Goal: Task Accomplishment & Management: Use online tool/utility

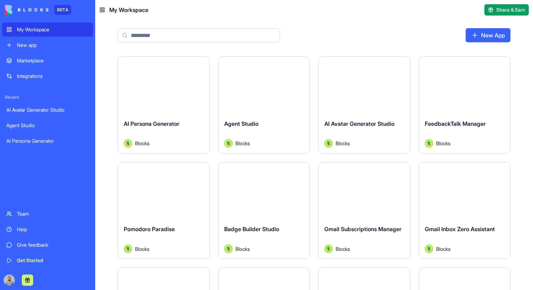
click at [174, 80] on button "Launch" at bounding box center [163, 85] width 53 height 14
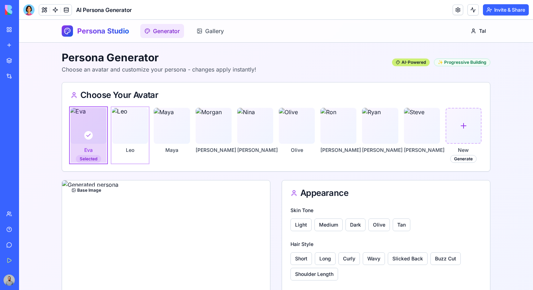
click at [136, 128] on img at bounding box center [130, 126] width 38 height 38
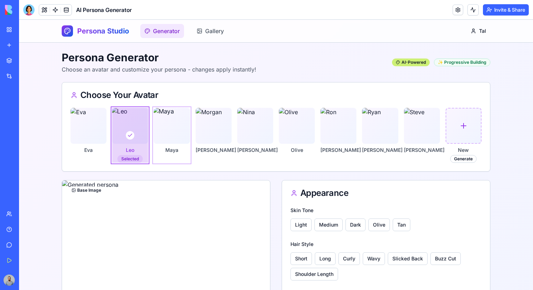
click at [177, 129] on img at bounding box center [172, 126] width 38 height 38
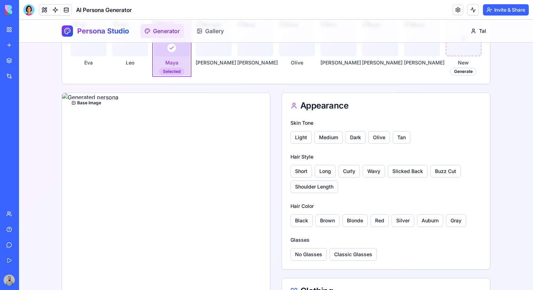
scroll to position [85, 0]
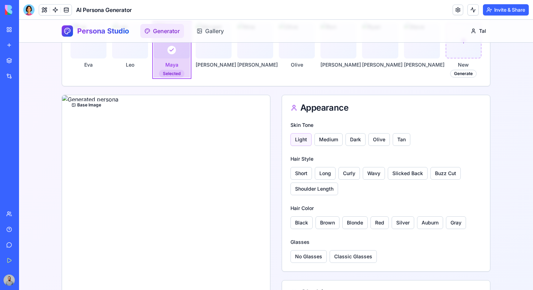
click at [302, 138] on button "Light" at bounding box center [300, 139] width 21 height 13
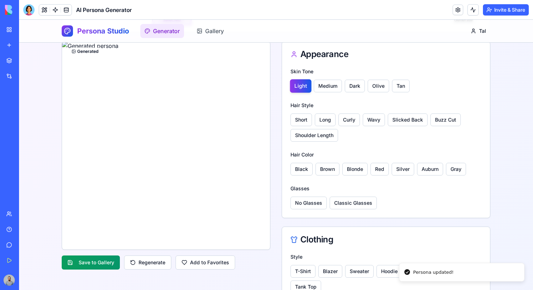
scroll to position [137, 0]
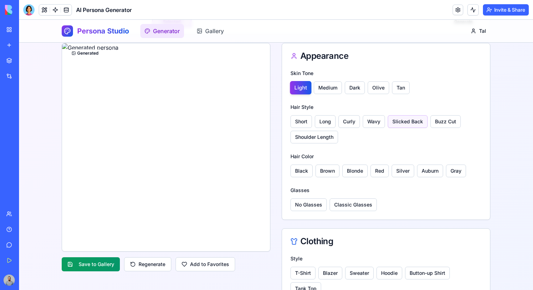
click at [410, 125] on button "Slicked Back" at bounding box center [407, 121] width 40 height 13
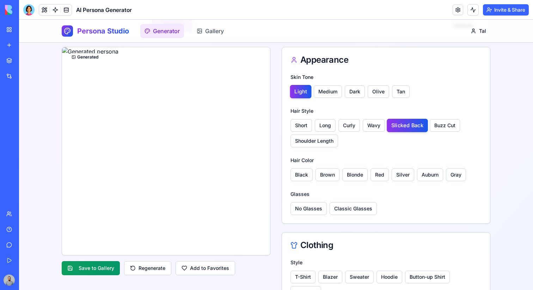
scroll to position [139, 0]
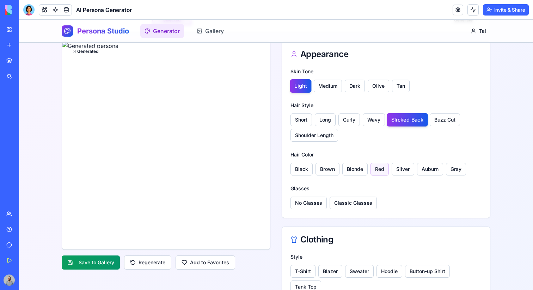
click at [378, 172] on button "Red" at bounding box center [379, 169] width 18 height 13
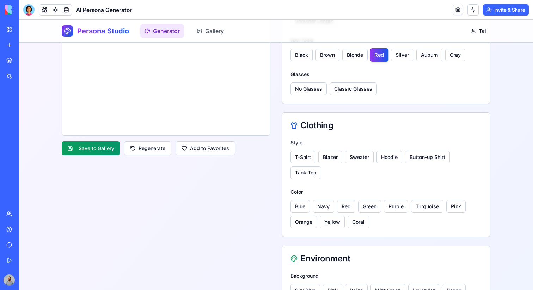
scroll to position [257, 0]
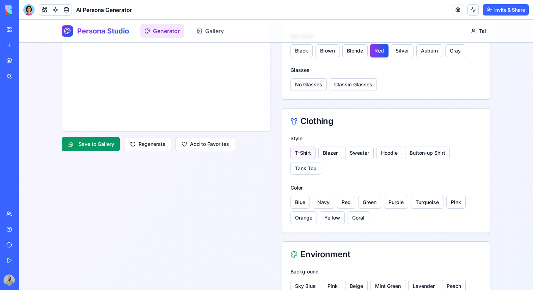
click at [309, 151] on button "T-Shirt" at bounding box center [302, 153] width 25 height 13
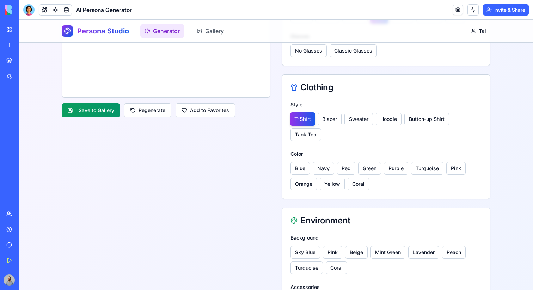
scroll to position [342, 0]
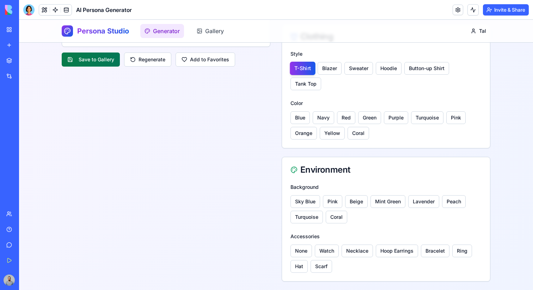
click at [112, 61] on button "Save to Gallery" at bounding box center [91, 59] width 58 height 14
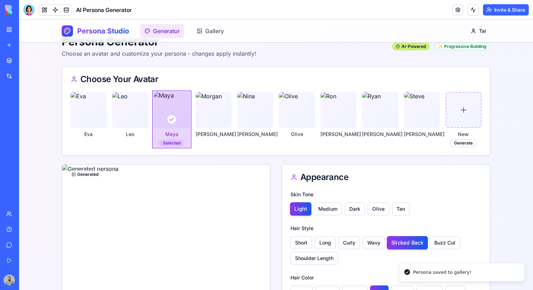
scroll to position [11, 0]
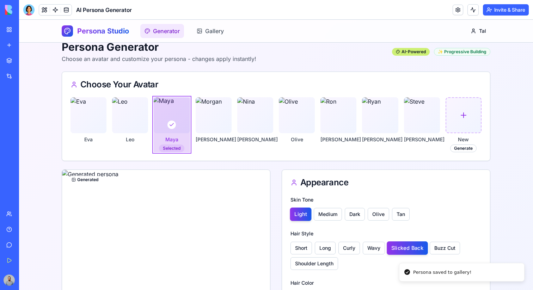
click at [202, 38] on div "Persona Studio Generator Gallery Tal" at bounding box center [276, 31] width 428 height 23
click at [202, 34] on link "Gallery" at bounding box center [210, 31] width 36 height 14
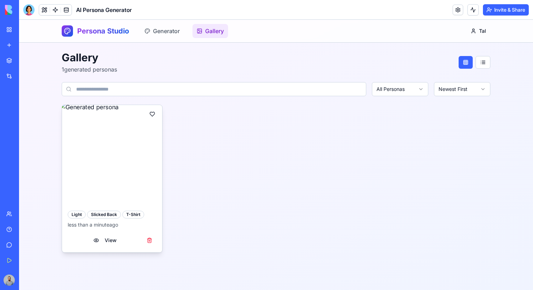
click at [155, 113] on button at bounding box center [152, 114] width 14 height 13
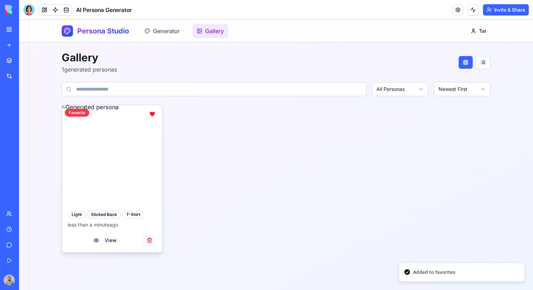
click at [148, 240] on button at bounding box center [149, 240] width 14 height 13
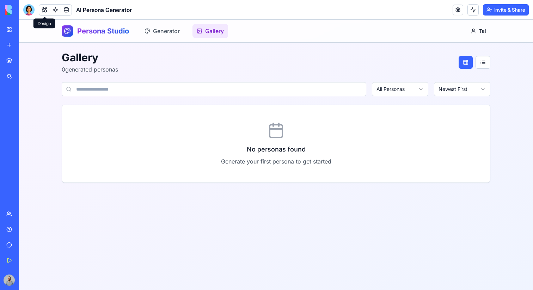
click at [41, 12] on button at bounding box center [44, 10] width 11 height 11
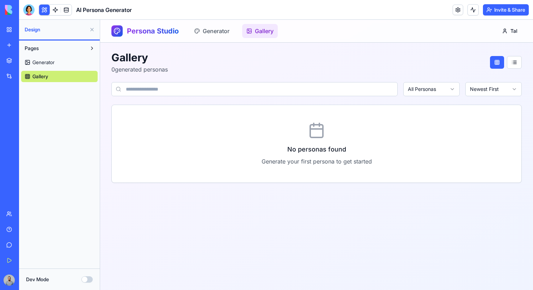
click at [81, 65] on link "Generator" at bounding box center [59, 62] width 76 height 11
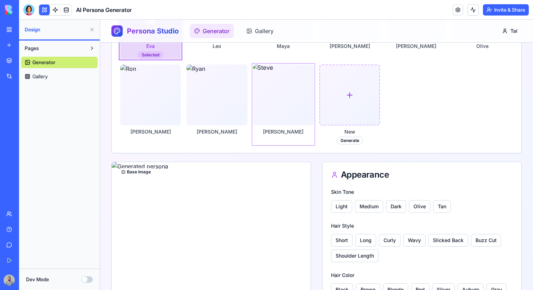
scroll to position [97, 0]
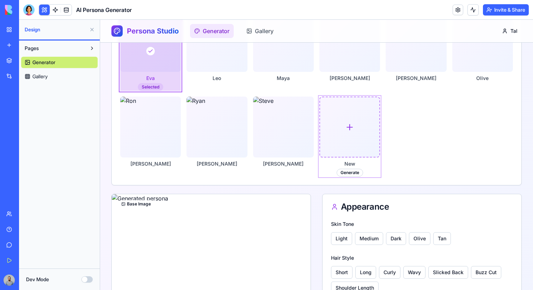
click at [354, 127] on icon at bounding box center [349, 126] width 9 height 9
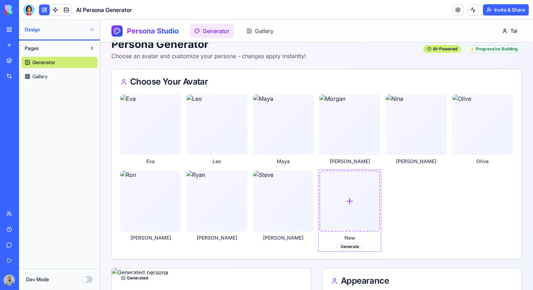
scroll to position [0, 0]
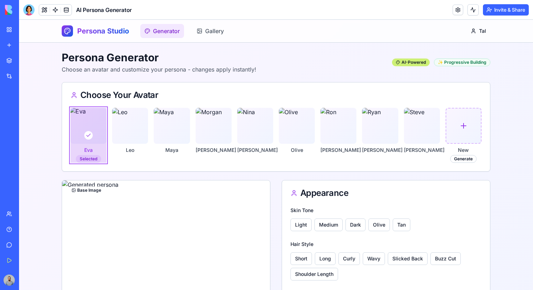
click at [26, 30] on div "My Workspace" at bounding box center [21, 29] width 9 height 7
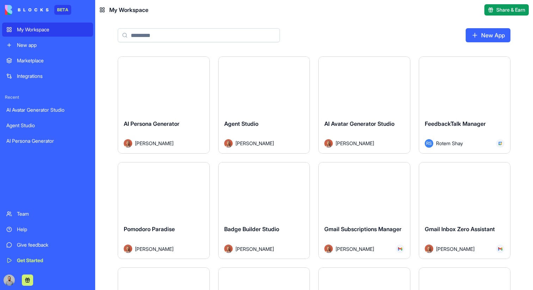
click at [41, 44] on div "New app" at bounding box center [53, 45] width 72 height 7
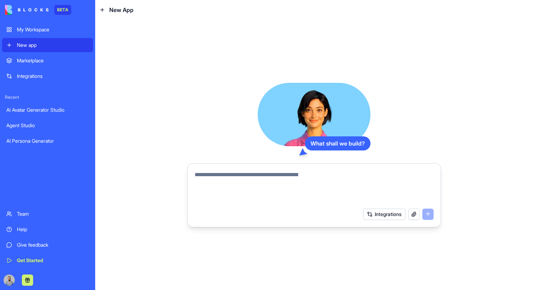
click at [46, 28] on div "My Workspace" at bounding box center [53, 29] width 72 height 7
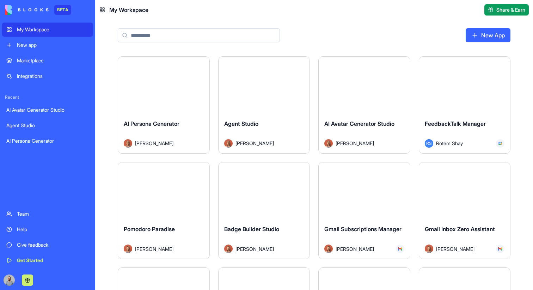
click at [145, 84] on button "Launch" at bounding box center [163, 85] width 53 height 14
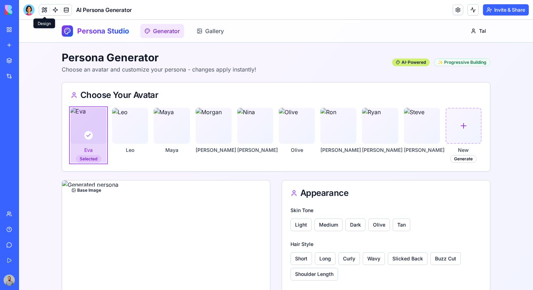
click at [44, 11] on button at bounding box center [44, 10] width 11 height 11
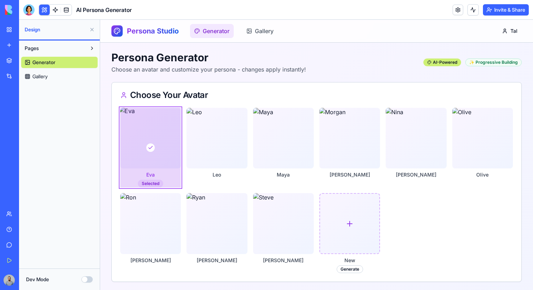
click at [61, 49] on button "Pages" at bounding box center [53, 48] width 65 height 11
click at [53, 11] on link at bounding box center [55, 10] width 11 height 11
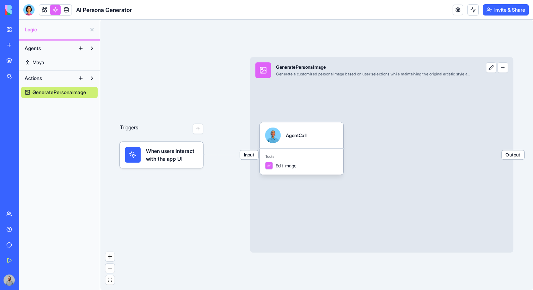
click at [52, 76] on button "Actions" at bounding box center [48, 78] width 54 height 11
click at [51, 50] on button "Agents" at bounding box center [48, 48] width 54 height 11
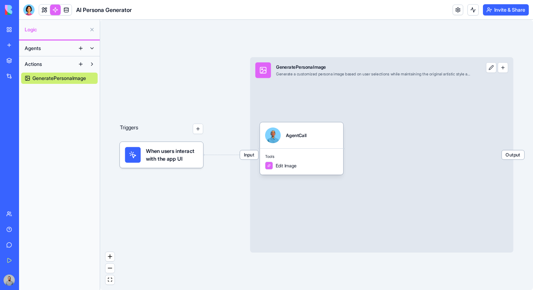
click at [51, 50] on button "Agents" at bounding box center [48, 48] width 54 height 11
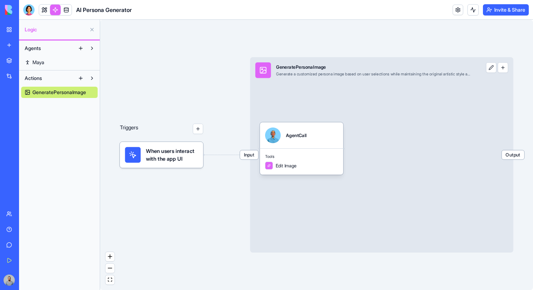
click at [53, 76] on button "Actions" at bounding box center [48, 78] width 54 height 11
click at [63, 7] on link at bounding box center [66, 10] width 11 height 11
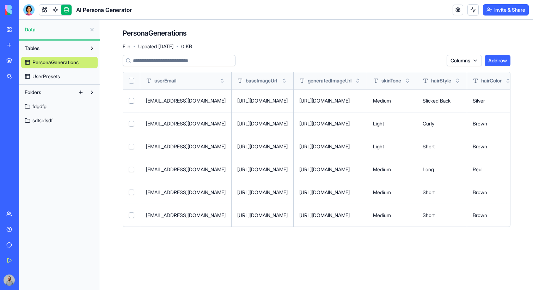
click at [52, 93] on button "Folders" at bounding box center [48, 92] width 54 height 11
click at [53, 10] on link at bounding box center [55, 10] width 11 height 11
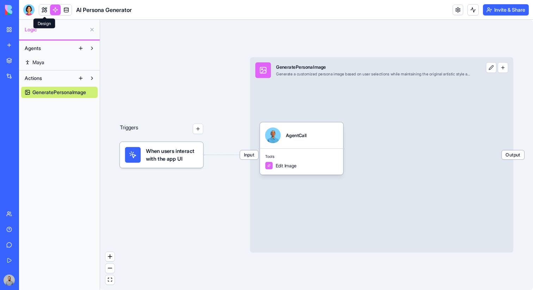
click at [44, 9] on link at bounding box center [44, 10] width 11 height 11
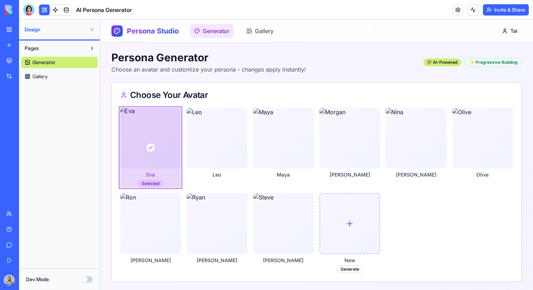
click at [54, 63] on span "Generator" at bounding box center [43, 62] width 23 height 7
click at [63, 73] on link "Gallery" at bounding box center [59, 76] width 76 height 11
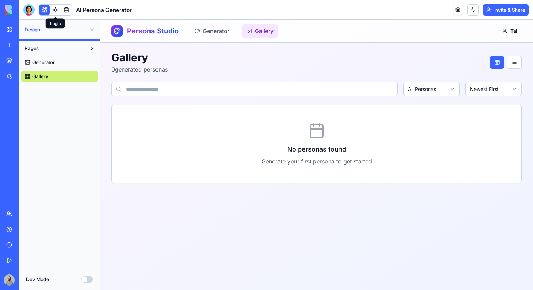
click at [53, 9] on link at bounding box center [55, 10] width 11 height 11
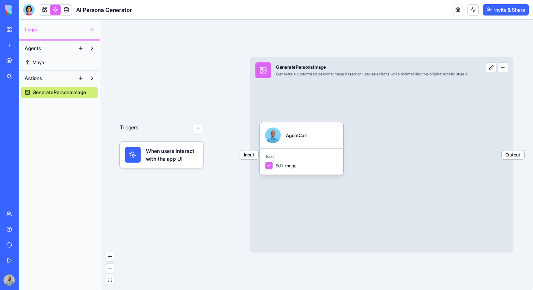
click at [50, 60] on link "Maya" at bounding box center [59, 62] width 76 height 11
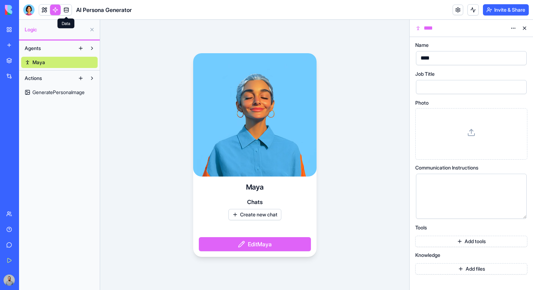
click at [64, 13] on link at bounding box center [66, 10] width 11 height 11
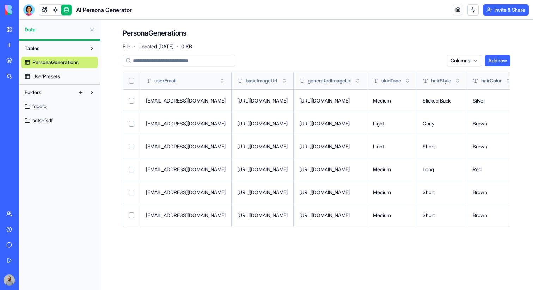
click at [64, 75] on link "UserPresets" at bounding box center [59, 76] width 76 height 11
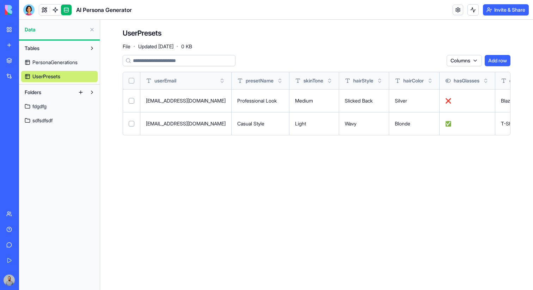
click at [64, 103] on link "fdgdfg" at bounding box center [59, 106] width 76 height 11
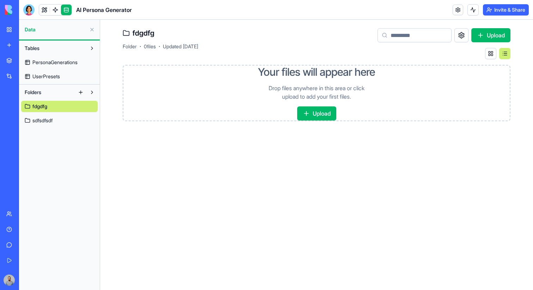
click at [65, 120] on link "sdfsdfsdf" at bounding box center [59, 120] width 76 height 11
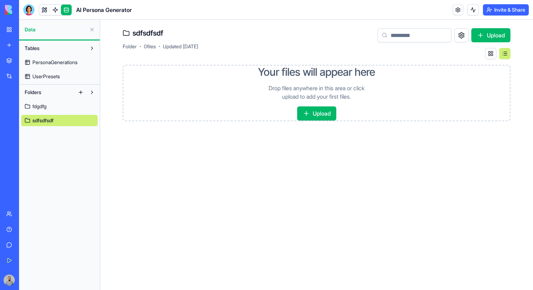
click at [57, 63] on span "PersonaGenerations" at bounding box center [54, 62] width 45 height 7
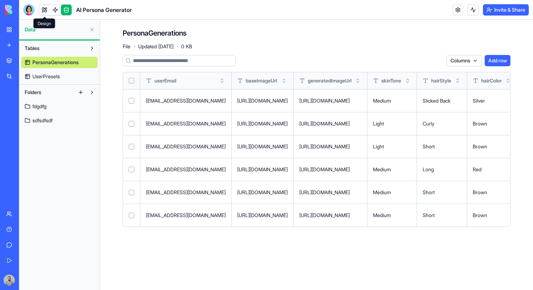
click at [41, 7] on link at bounding box center [44, 10] width 11 height 11
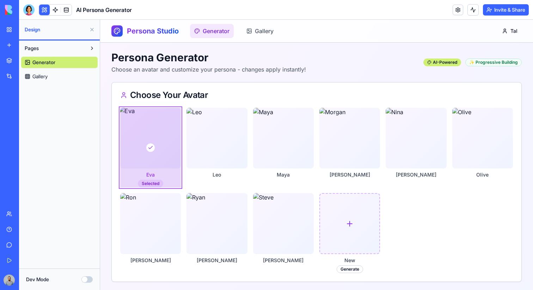
click at [13, 29] on link "My Workspace" at bounding box center [16, 30] width 28 height 14
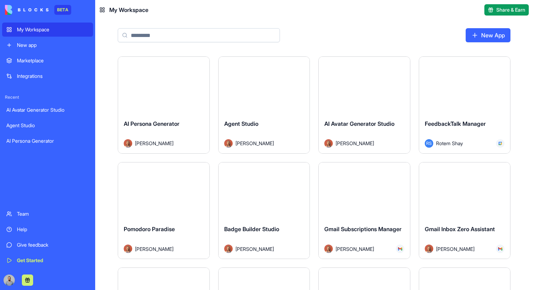
click at [255, 87] on button "Launch" at bounding box center [263, 85] width 53 height 14
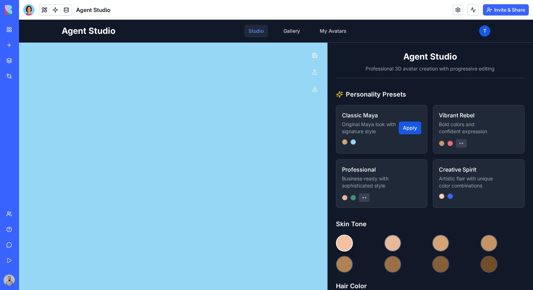
click at [362, 130] on p "Original Maya look with signature style" at bounding box center [370, 128] width 57 height 14
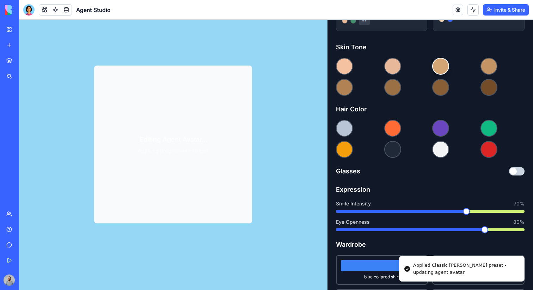
scroll to position [188, 0]
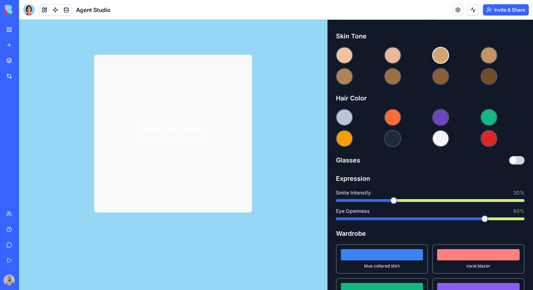
click at [390, 200] on span at bounding box center [393, 200] width 7 height 7
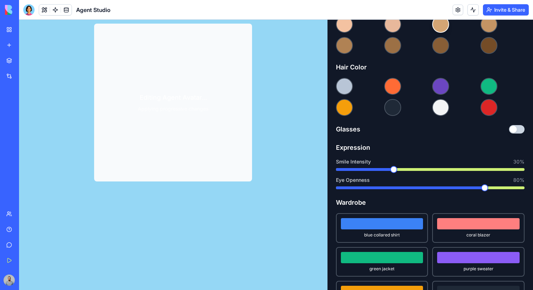
scroll to position [233, 0]
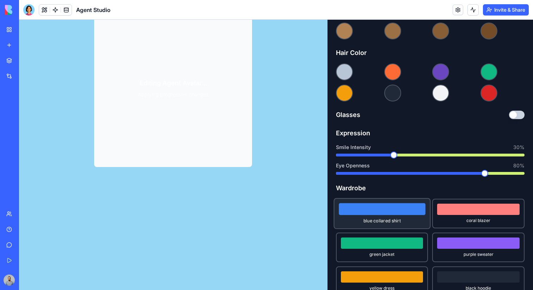
click at [364, 213] on div at bounding box center [382, 209] width 86 height 12
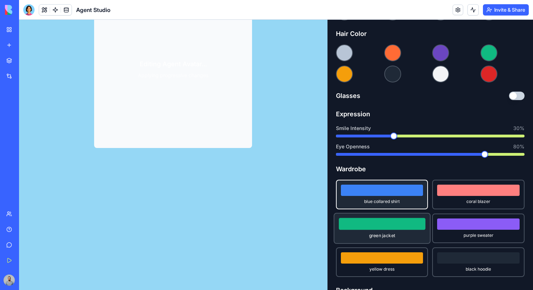
scroll to position [310, 0]
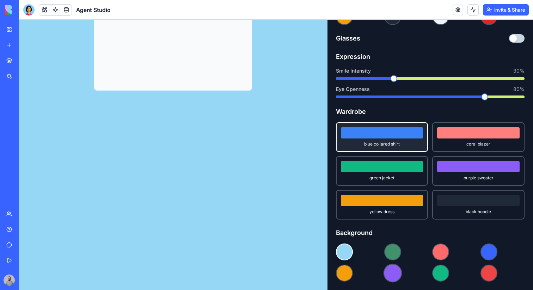
click at [398, 274] on button at bounding box center [392, 273] width 19 height 19
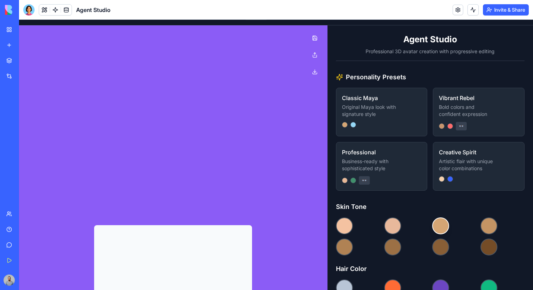
scroll to position [0, 0]
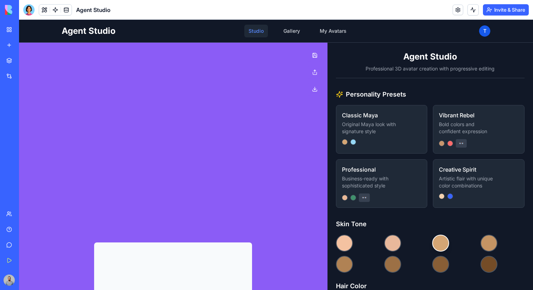
click at [317, 55] on button "button" at bounding box center [315, 55] width 14 height 14
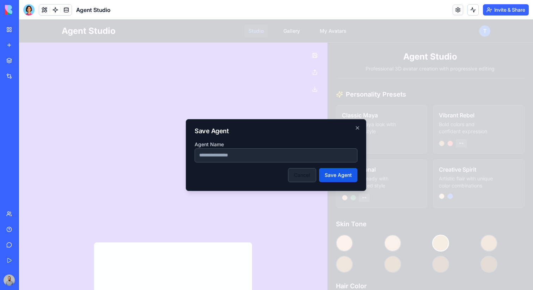
click at [309, 175] on button "Cancel" at bounding box center [302, 175] width 28 height 14
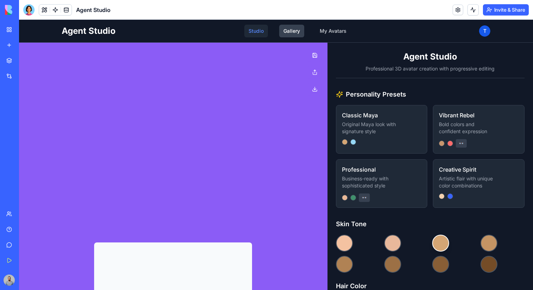
click at [292, 32] on link "Gallery" at bounding box center [291, 31] width 25 height 13
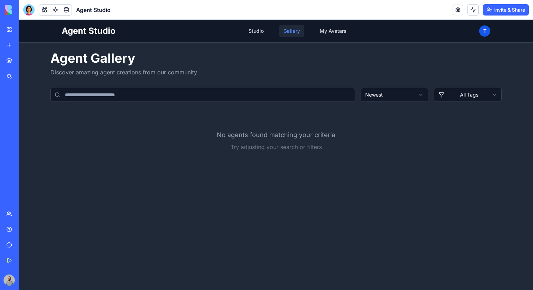
click at [8, 30] on link "My Workspace" at bounding box center [16, 30] width 28 height 14
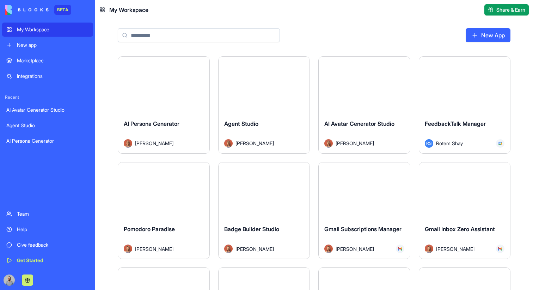
click at [342, 114] on div "AI Avatar Generator Studio Marina Sokolov" at bounding box center [363, 133] width 91 height 39
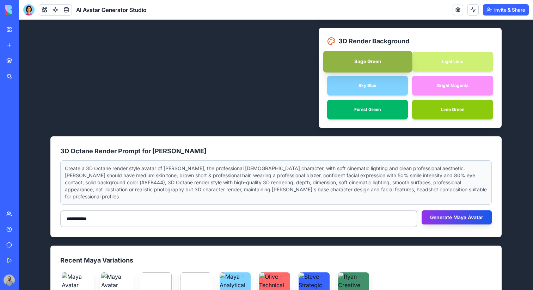
scroll to position [774, 0]
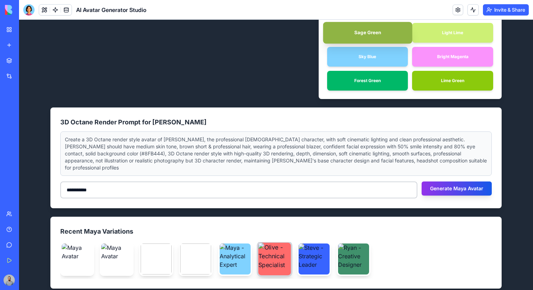
click at [280, 249] on img at bounding box center [274, 259] width 32 height 32
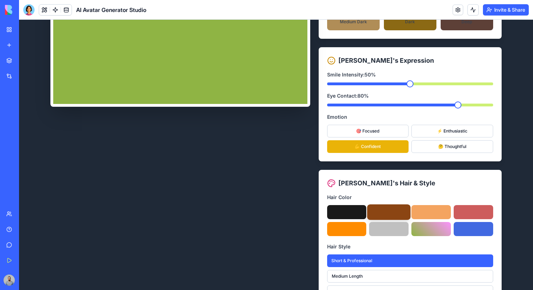
scroll to position [0, 0]
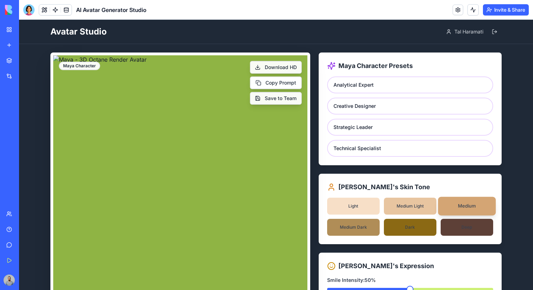
click at [281, 81] on button "Copy Prompt" at bounding box center [276, 82] width 52 height 13
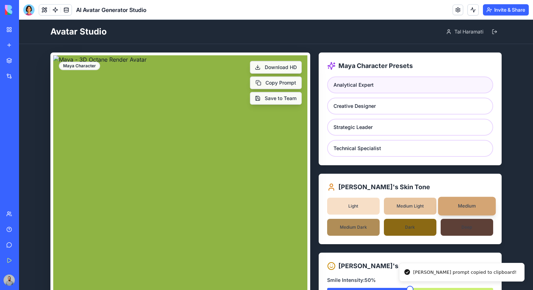
click at [362, 88] on div "Analytical Expert" at bounding box center [410, 84] width 166 height 17
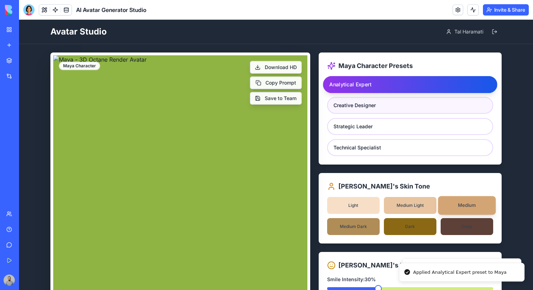
click at [362, 108] on div "Creative Designer" at bounding box center [410, 105] width 166 height 17
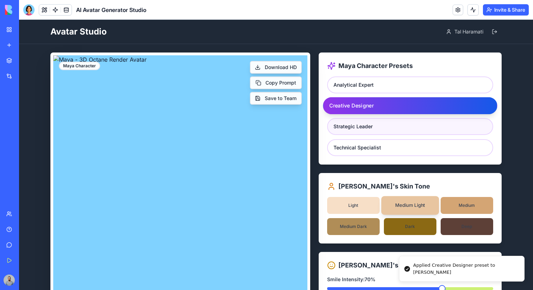
click at [363, 122] on div "Strategic Leader" at bounding box center [410, 126] width 166 height 17
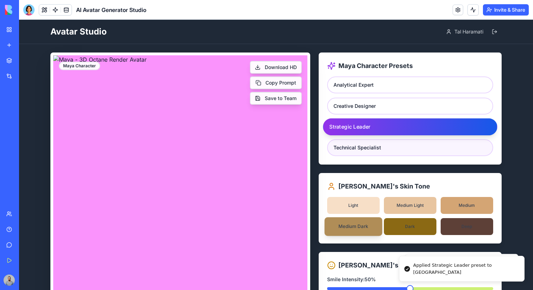
click at [365, 140] on div "Technical Specialist" at bounding box center [410, 147] width 166 height 17
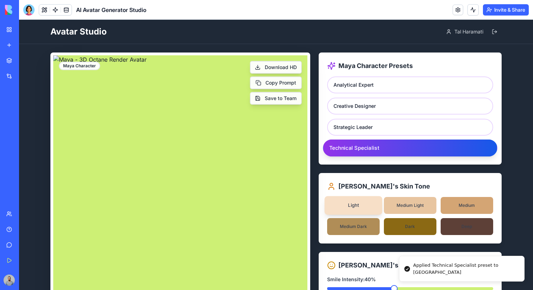
click at [444, 228] on span "Deep" at bounding box center [466, 226] width 52 height 17
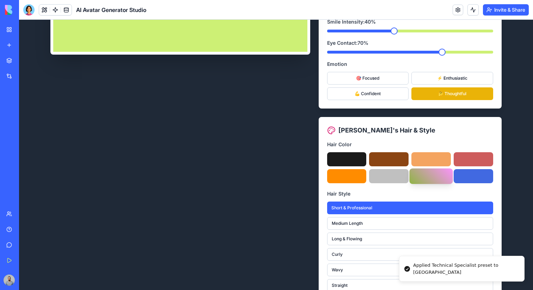
scroll to position [278, 0]
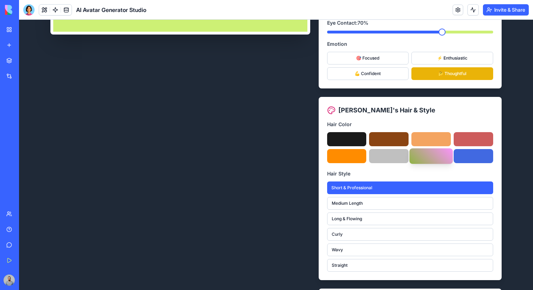
click at [428, 160] on button at bounding box center [430, 155] width 43 height 15
click at [395, 149] on button at bounding box center [388, 156] width 39 height 14
click at [424, 152] on button at bounding box center [430, 156] width 39 height 14
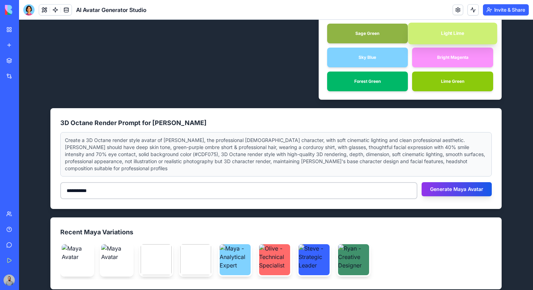
scroll to position [773, 0]
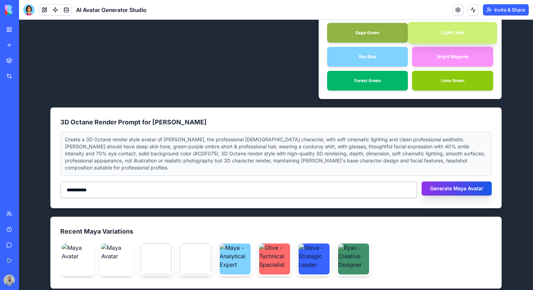
click at [426, 181] on button "Generate Maya Avatar" at bounding box center [456, 188] width 70 height 14
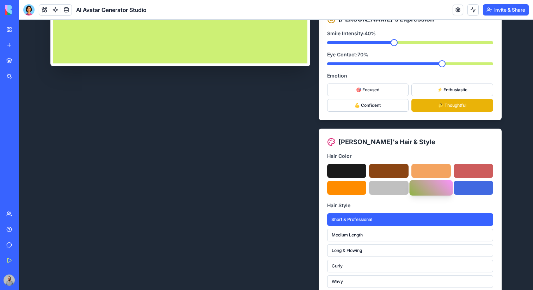
scroll to position [0, 0]
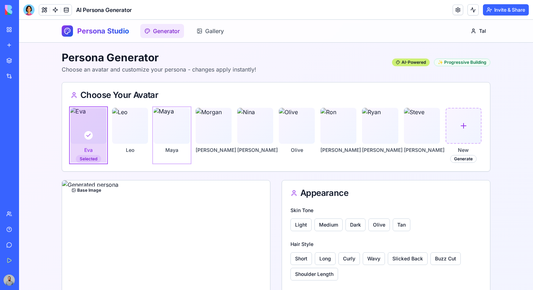
click at [174, 136] on img at bounding box center [172, 126] width 38 height 38
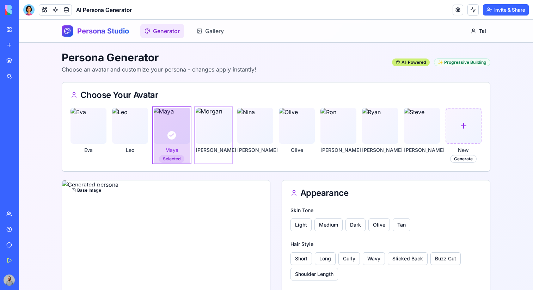
click at [213, 135] on img at bounding box center [213, 126] width 38 height 38
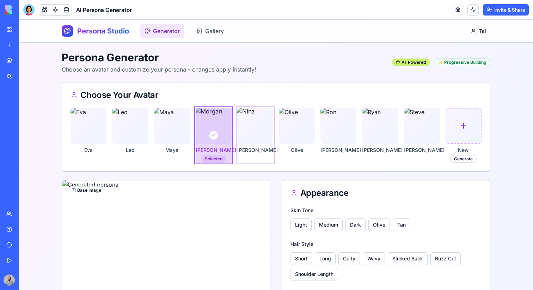
click at [260, 134] on img at bounding box center [255, 126] width 38 height 38
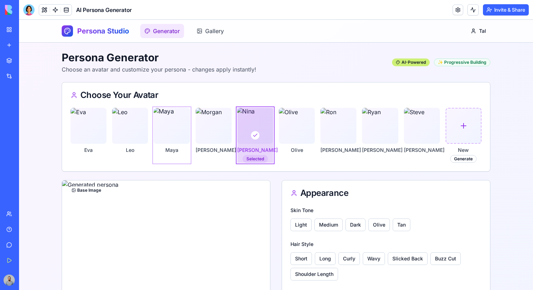
click at [181, 132] on img at bounding box center [172, 126] width 38 height 38
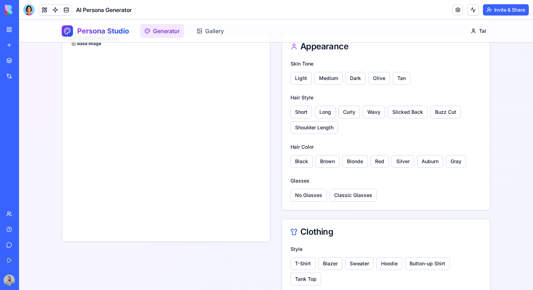
scroll to position [105, 0]
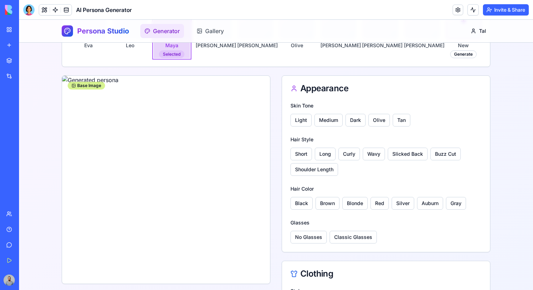
click at [86, 87] on div "Base Image" at bounding box center [86, 86] width 37 height 8
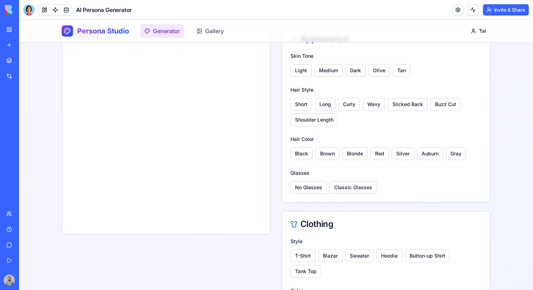
scroll to position [0, 0]
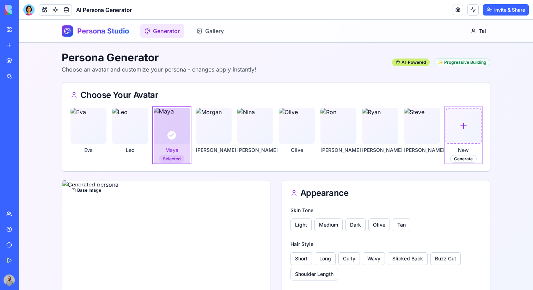
click at [463, 123] on icon at bounding box center [463, 125] width 0 height 5
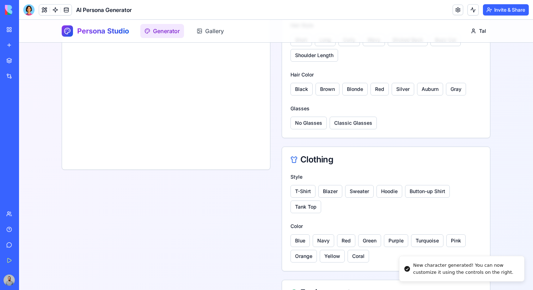
scroll to position [227, 0]
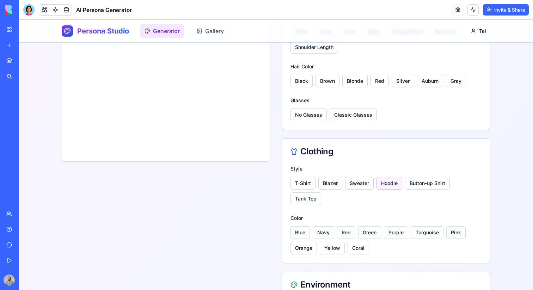
click at [396, 182] on button "Hoodie" at bounding box center [389, 183] width 26 height 13
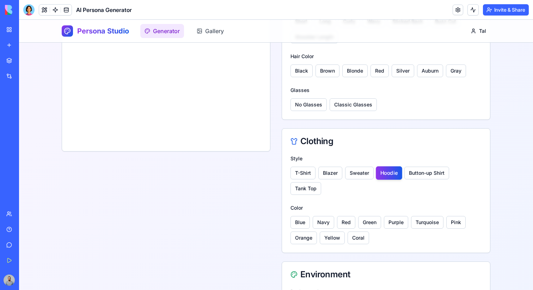
scroll to position [255, 0]
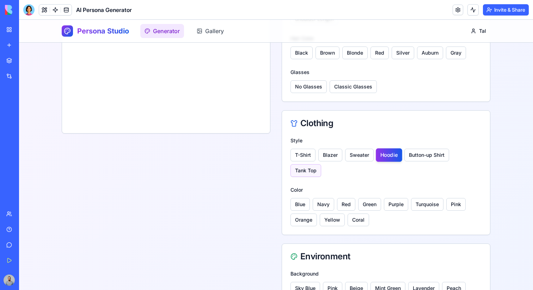
click at [304, 169] on button "Tank Top" at bounding box center [305, 170] width 31 height 13
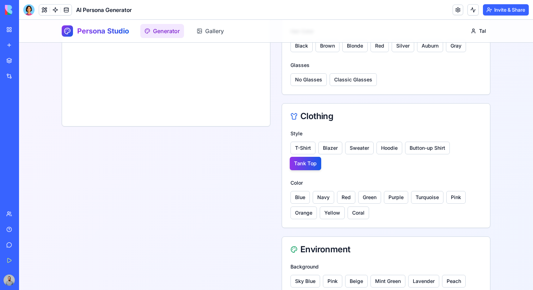
scroll to position [262, 0]
click at [326, 199] on button "Navy" at bounding box center [322, 197] width 21 height 13
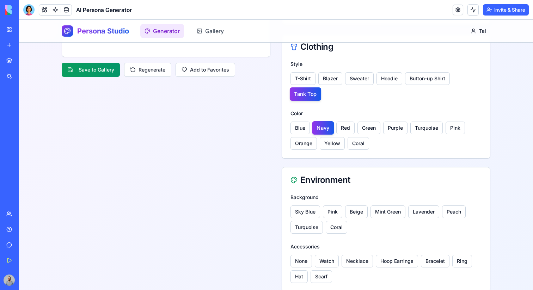
scroll to position [342, 0]
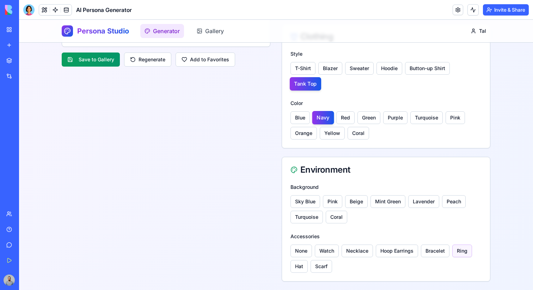
click at [467, 255] on button "Ring" at bounding box center [462, 250] width 20 height 13
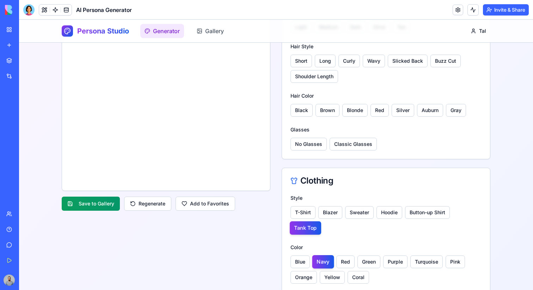
scroll to position [203, 0]
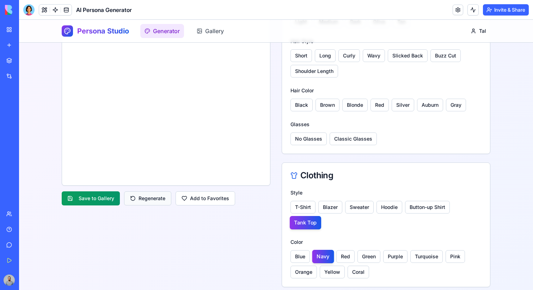
click at [150, 199] on button "Regenerate" at bounding box center [147, 198] width 47 height 14
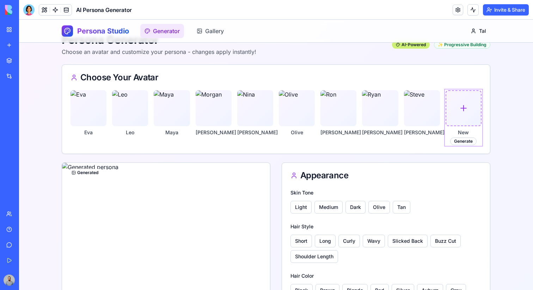
scroll to position [0, 0]
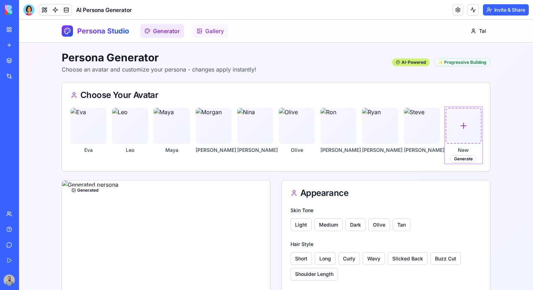
click at [207, 36] on link "Gallery" at bounding box center [210, 31] width 36 height 14
